Goal: Task Accomplishment & Management: Use online tool/utility

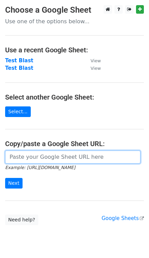
click at [36, 159] on input "url" at bounding box center [72, 156] width 135 height 13
paste input "[URL][DOMAIN_NAME]"
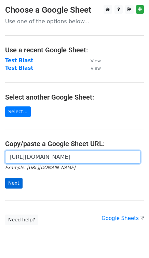
scroll to position [0, 116]
type input "[URL][DOMAIN_NAME]"
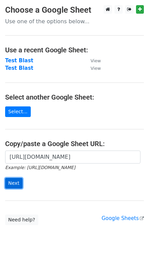
click at [15, 182] on input "Next" at bounding box center [13, 183] width 17 height 11
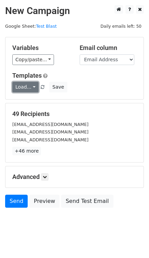
click at [28, 91] on link "Load..." at bounding box center [25, 87] width 26 height 11
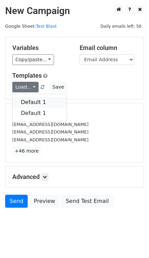
click at [32, 98] on link "Default 1" at bounding box center [40, 102] width 54 height 11
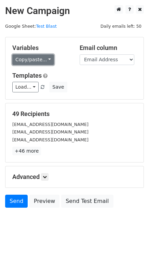
click at [32, 58] on link "Copy/paste..." at bounding box center [33, 59] width 42 height 11
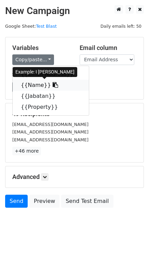
click at [37, 88] on link "{{Name}}" at bounding box center [51, 85] width 76 height 11
